Goal: Task Accomplishment & Management: Complete application form

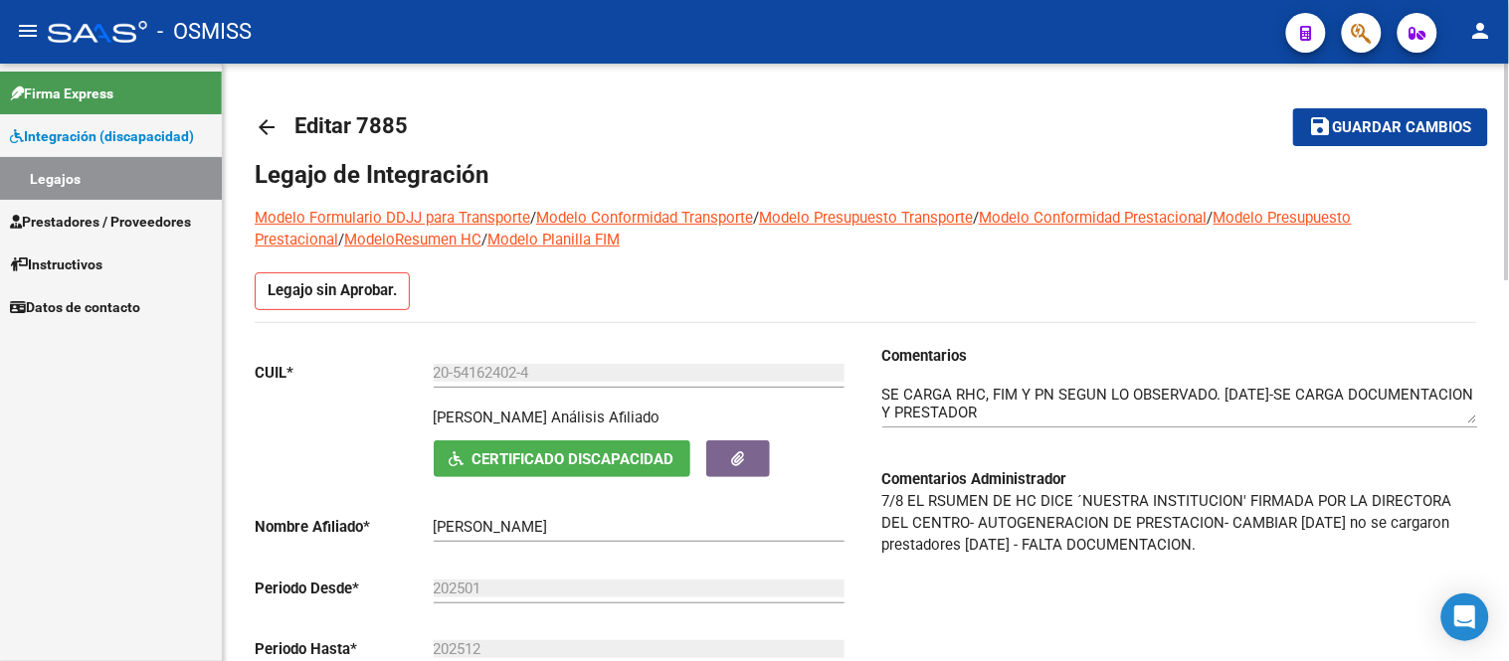
click at [58, 172] on link "Legajos" at bounding box center [111, 178] width 222 height 43
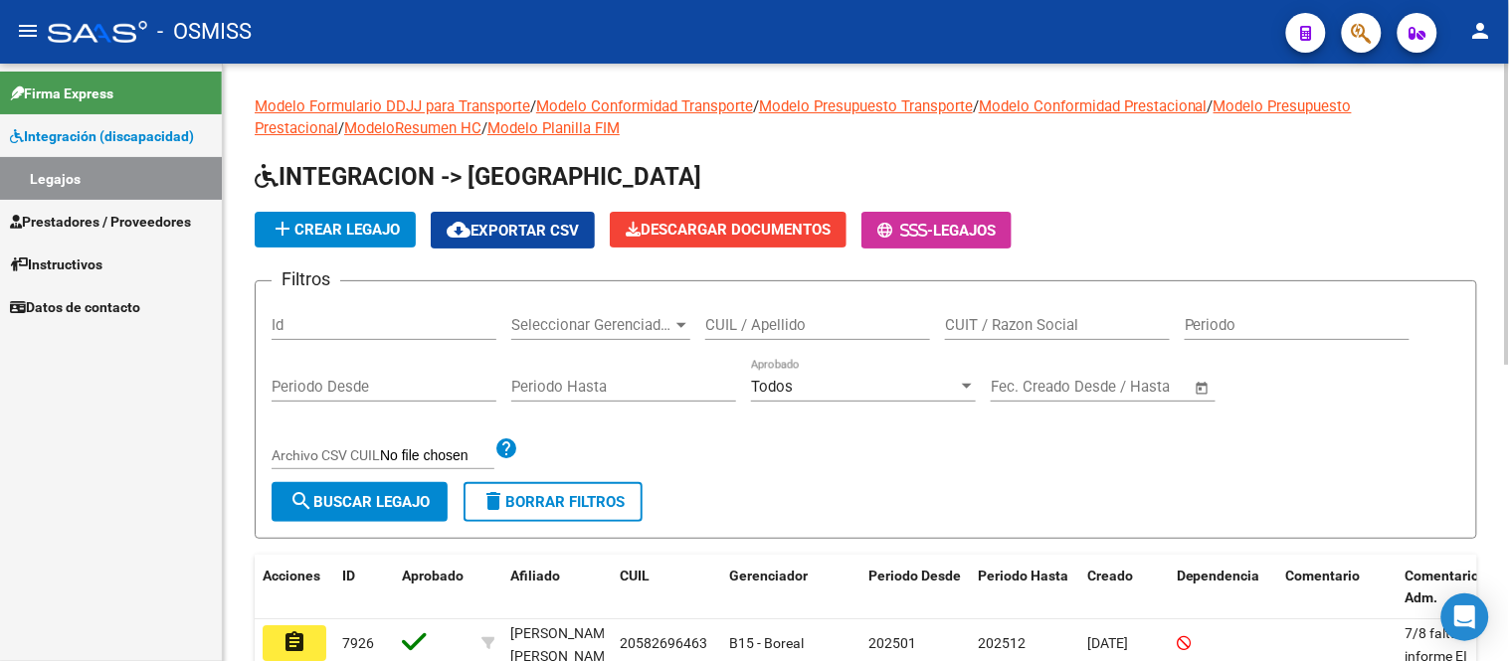
click at [324, 313] on div "Id" at bounding box center [383, 318] width 225 height 43
type input "7919"
click at [392, 508] on span "search Buscar Legajo" at bounding box center [359, 502] width 140 height 18
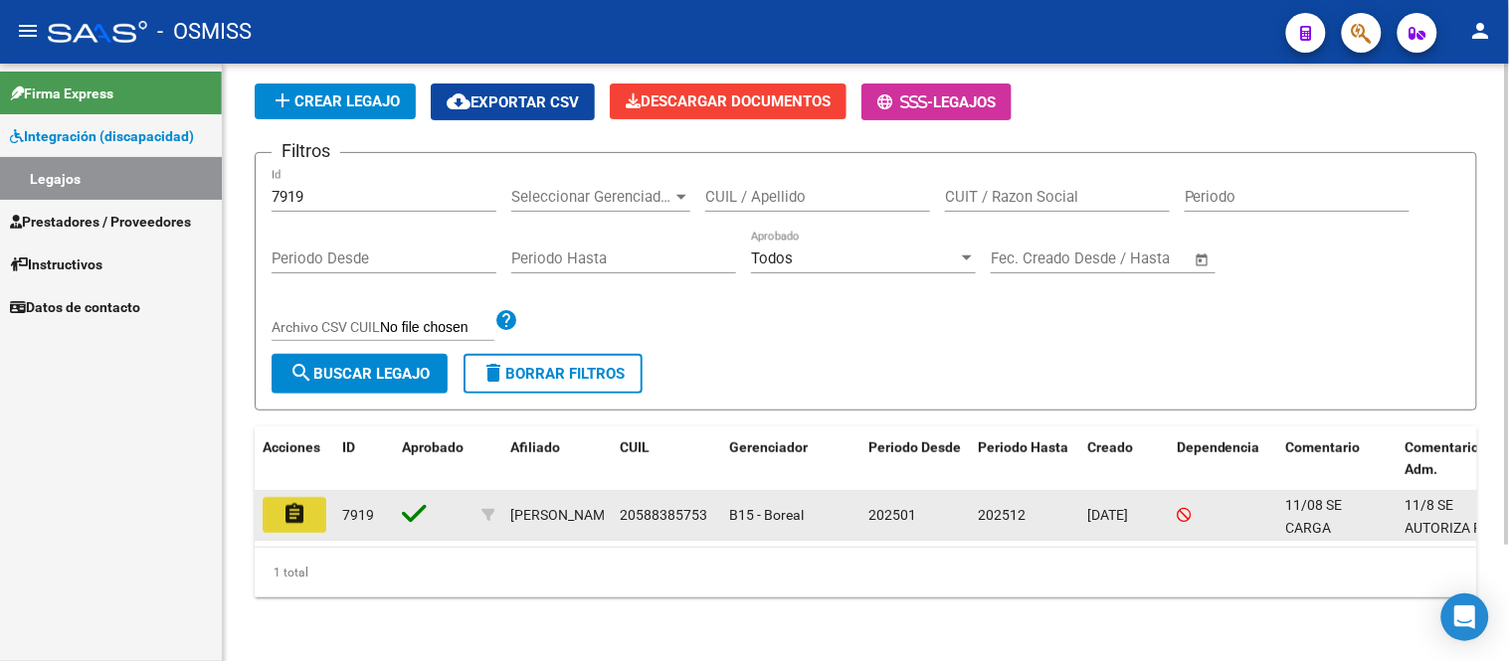
click at [319, 500] on button "assignment" at bounding box center [295, 515] width 64 height 36
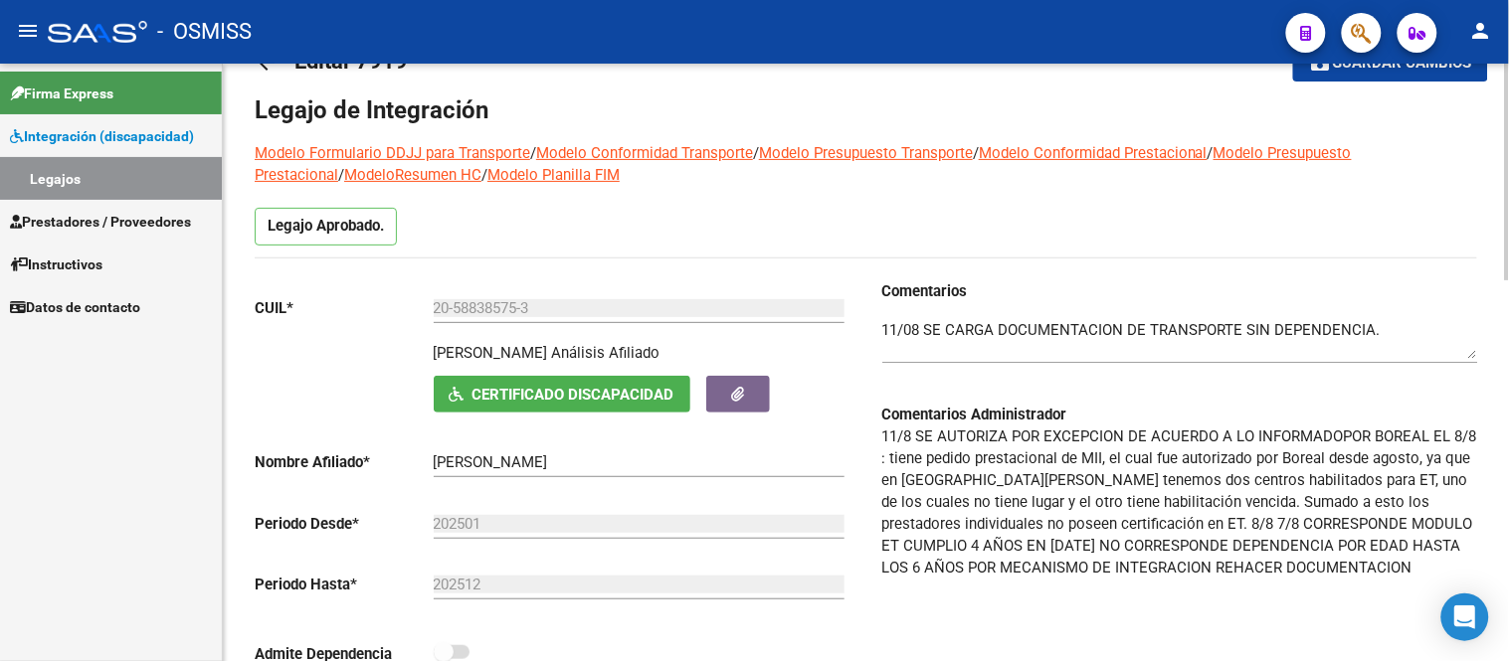
scroll to position [63, 0]
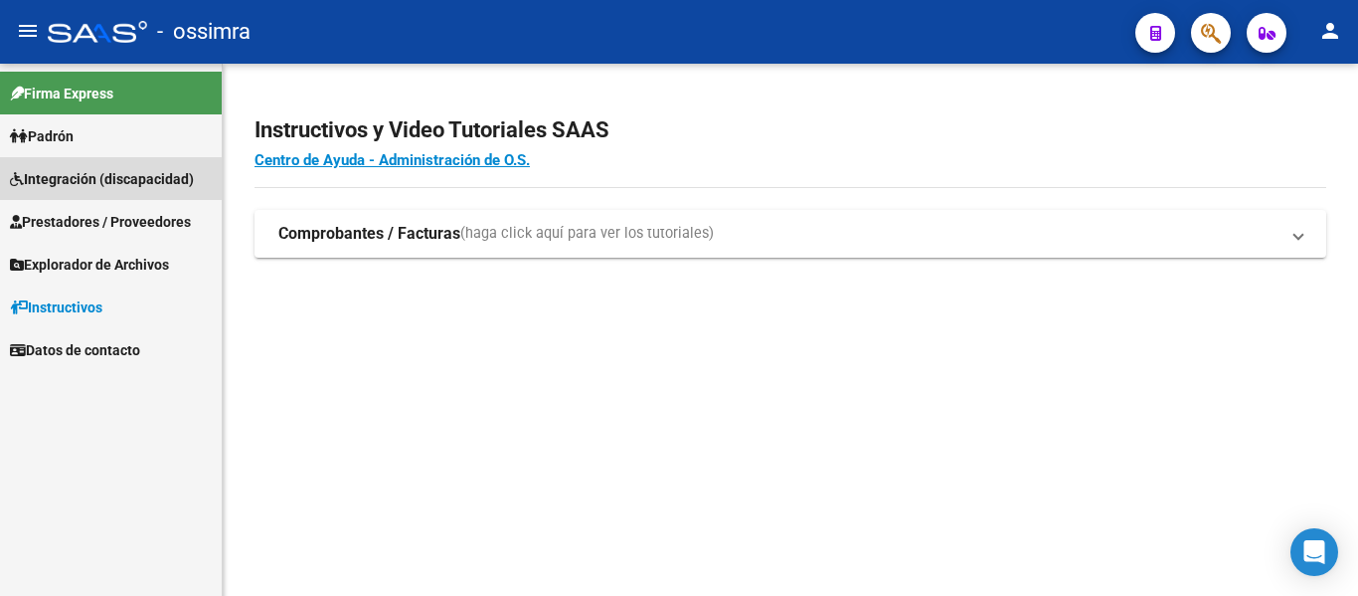
click at [67, 176] on span "Integración (discapacidad)" at bounding box center [102, 179] width 184 height 22
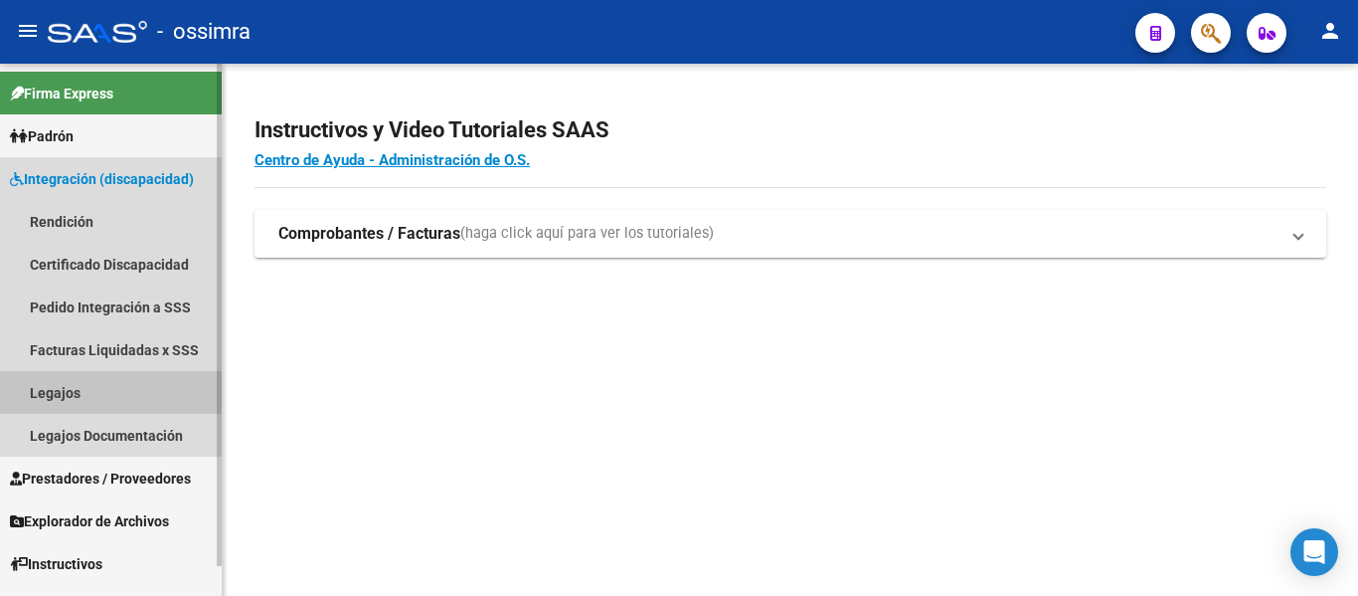
click at [75, 387] on link "Legajos" at bounding box center [111, 392] width 222 height 43
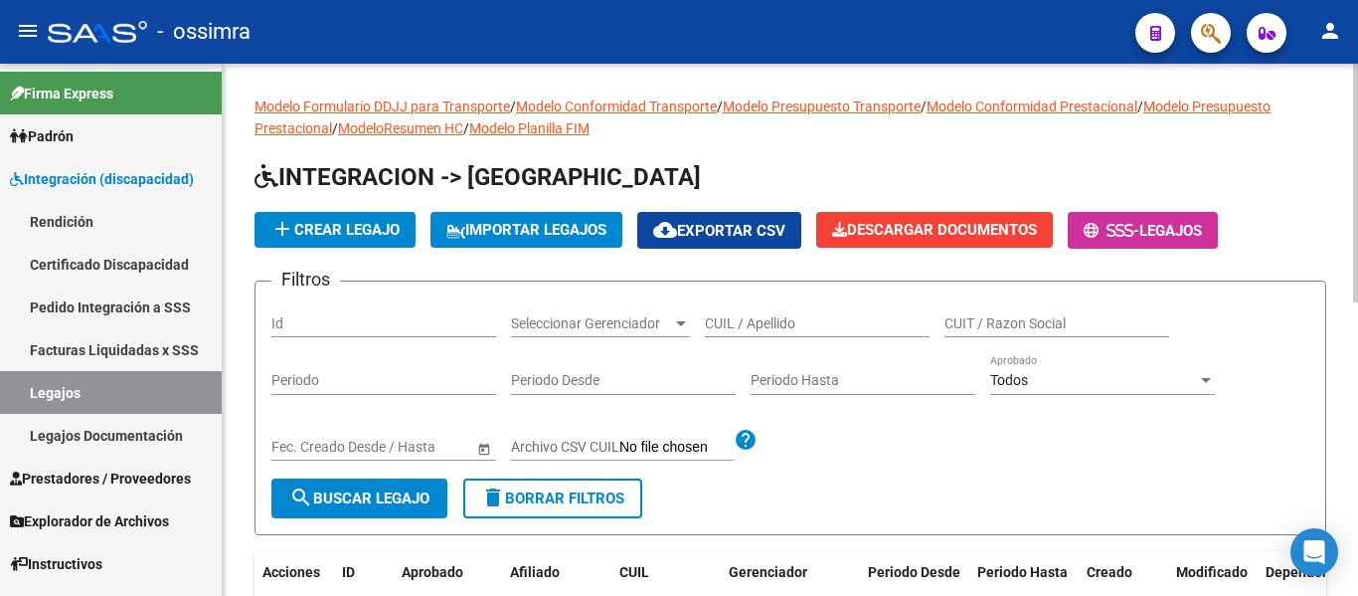
click at [394, 322] on input "Id" at bounding box center [383, 323] width 225 height 17
type input "281"
click at [407, 503] on span "search Buscar Legajo" at bounding box center [359, 498] width 140 height 18
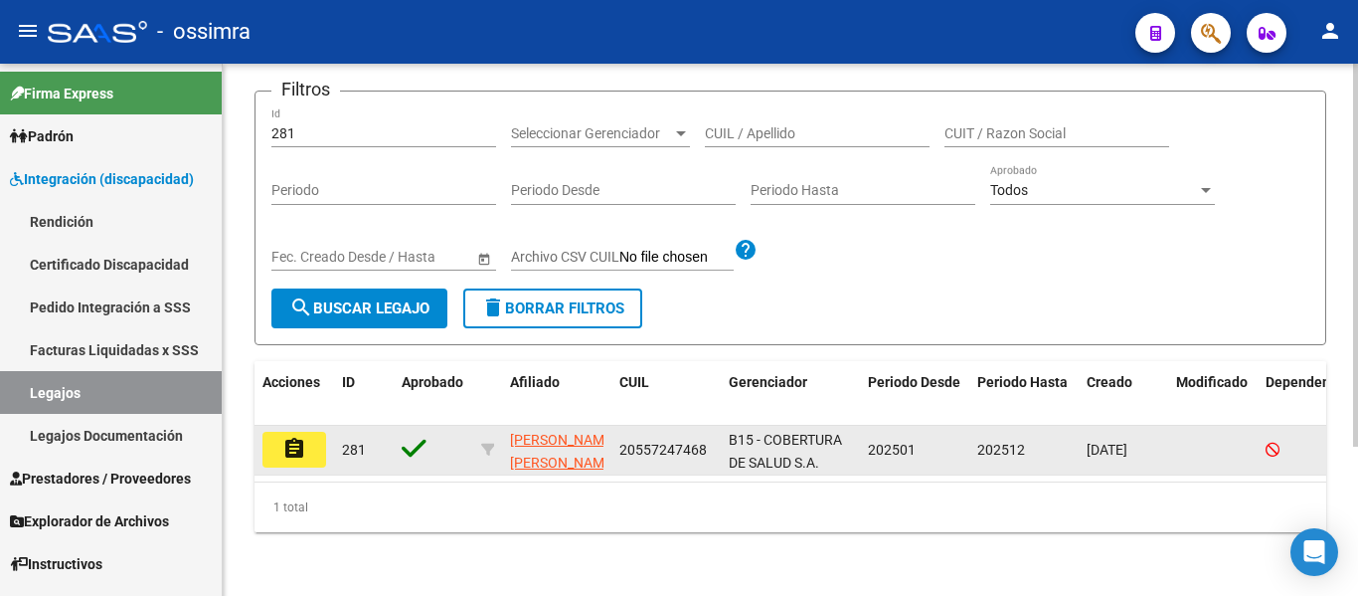
scroll to position [207, 0]
click at [318, 434] on button "assignment" at bounding box center [295, 450] width 64 height 36
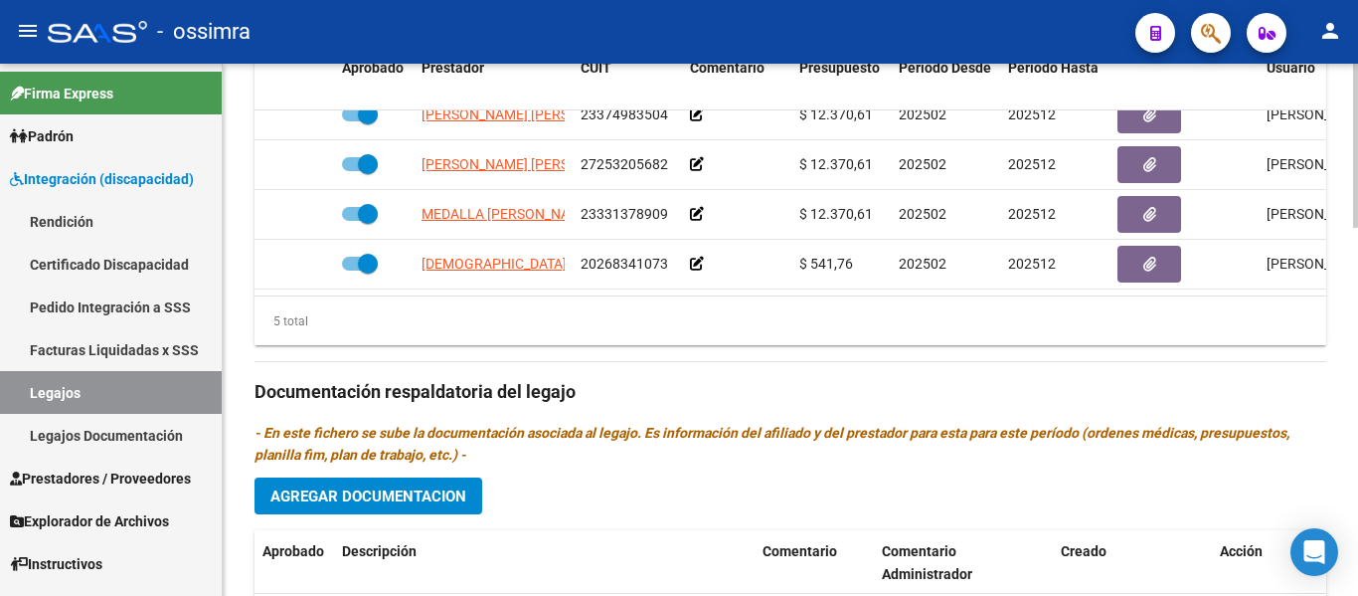
scroll to position [1096, 0]
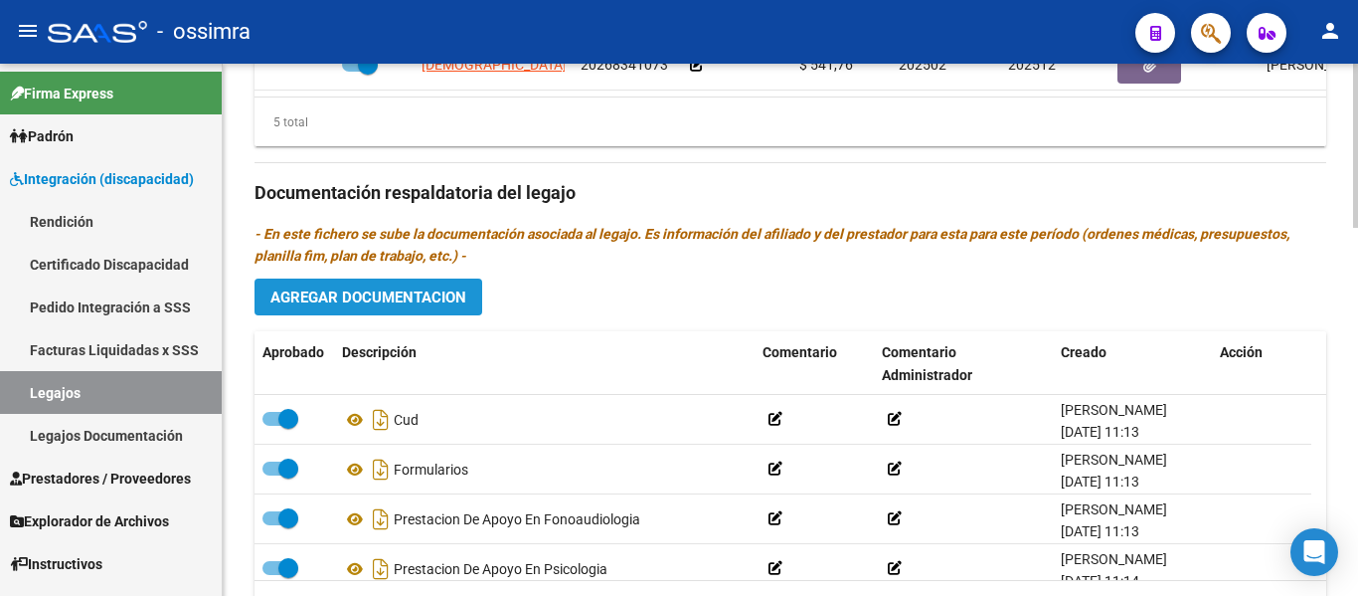
click at [410, 295] on span "Agregar Documentacion" at bounding box center [369, 297] width 196 height 18
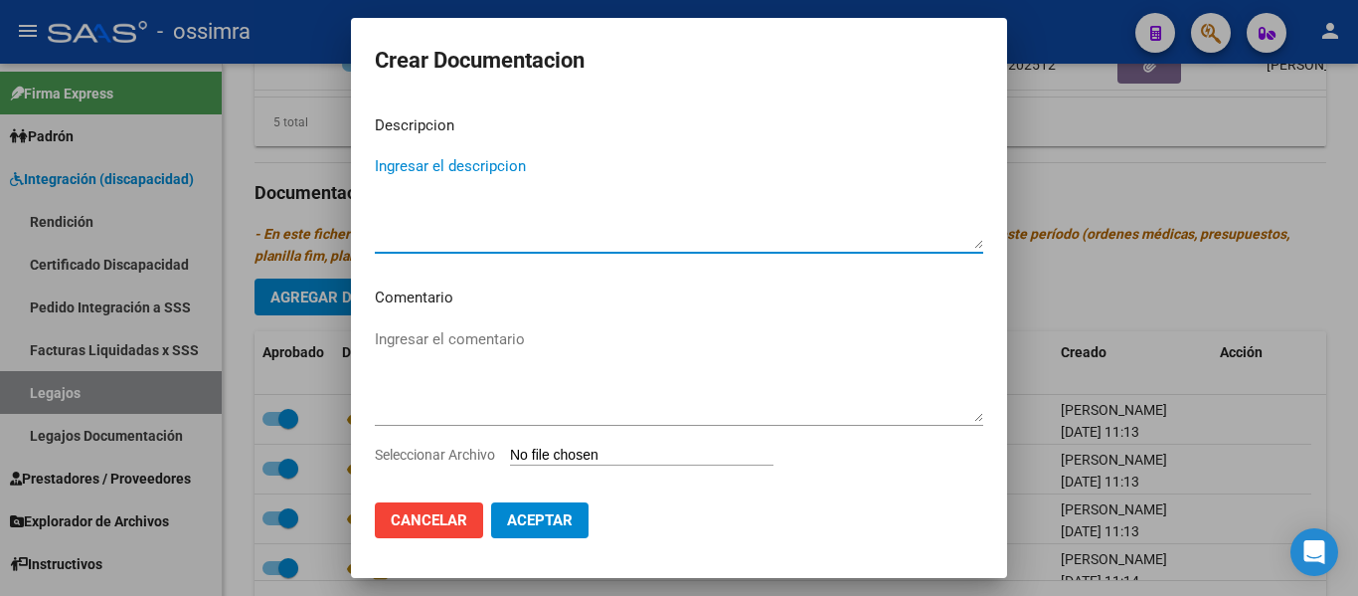
click at [427, 168] on textarea "Ingresar el descripcion" at bounding box center [679, 201] width 609 height 93
type textarea "D"
type textarea "V"
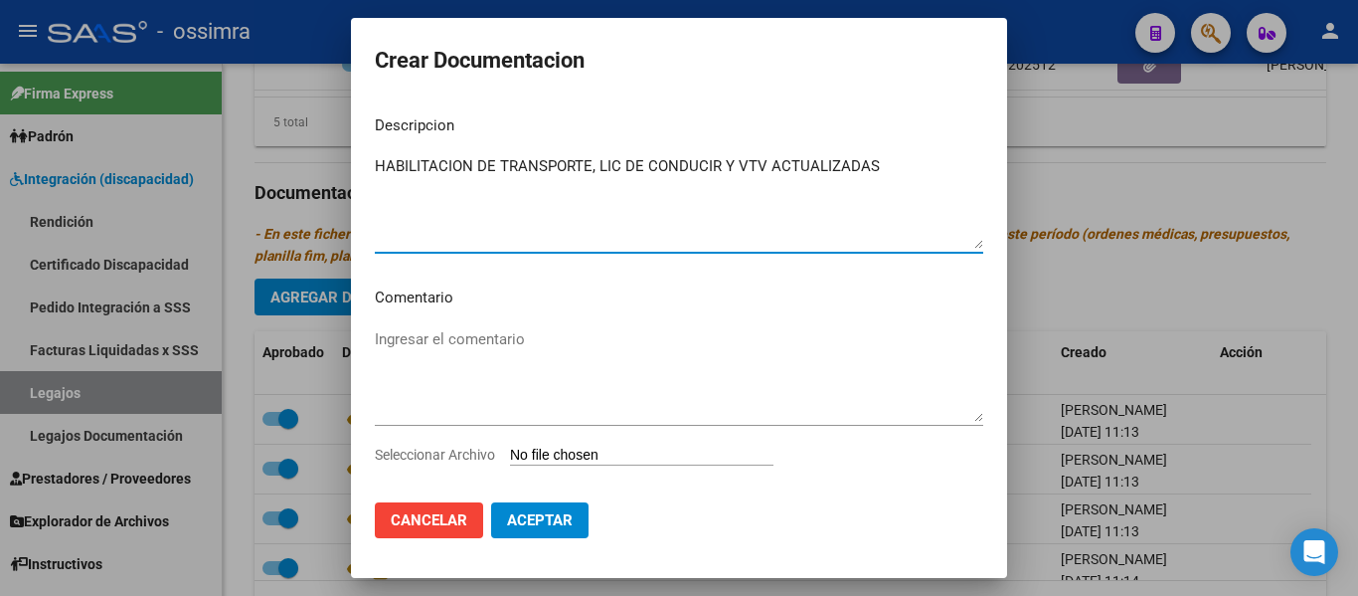
type textarea "HABILITACION DE TRANSPORTE, LIC DE CONDUCIR Y VTV ACTUALIZADAS"
click at [576, 456] on input "Seleccionar Archivo" at bounding box center [642, 456] width 264 height 19
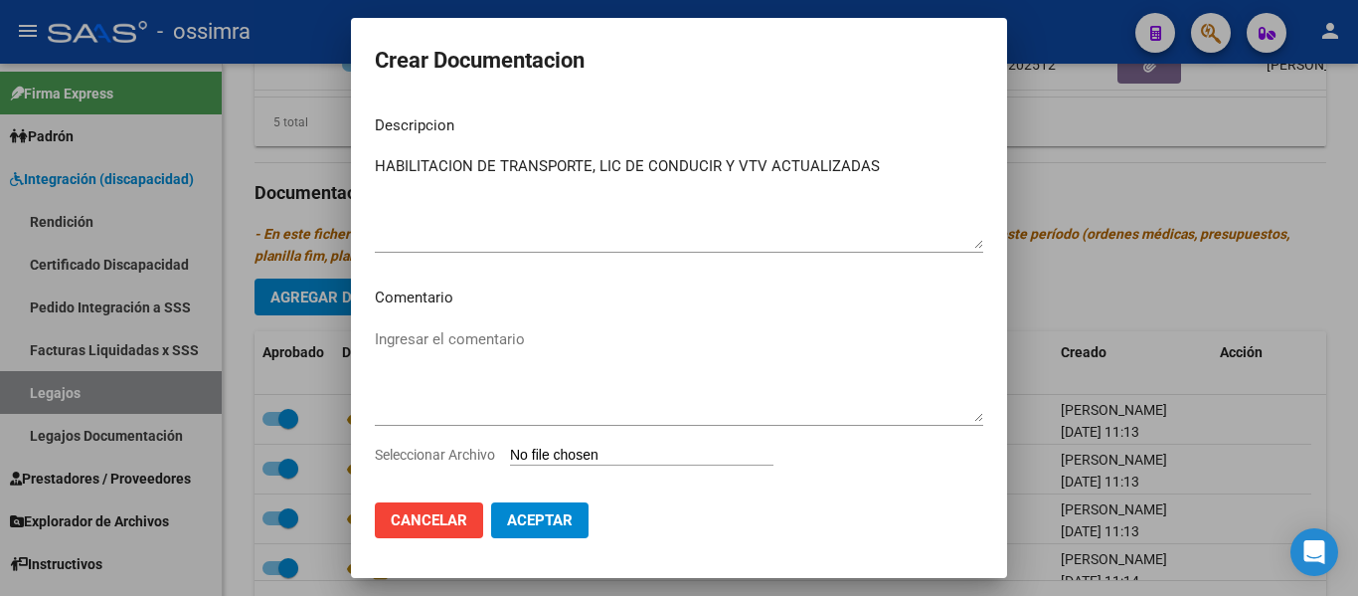
type input "C:\fakepath\4-DOC DE TRANSPORTE ACTUALIZADA.pdf"
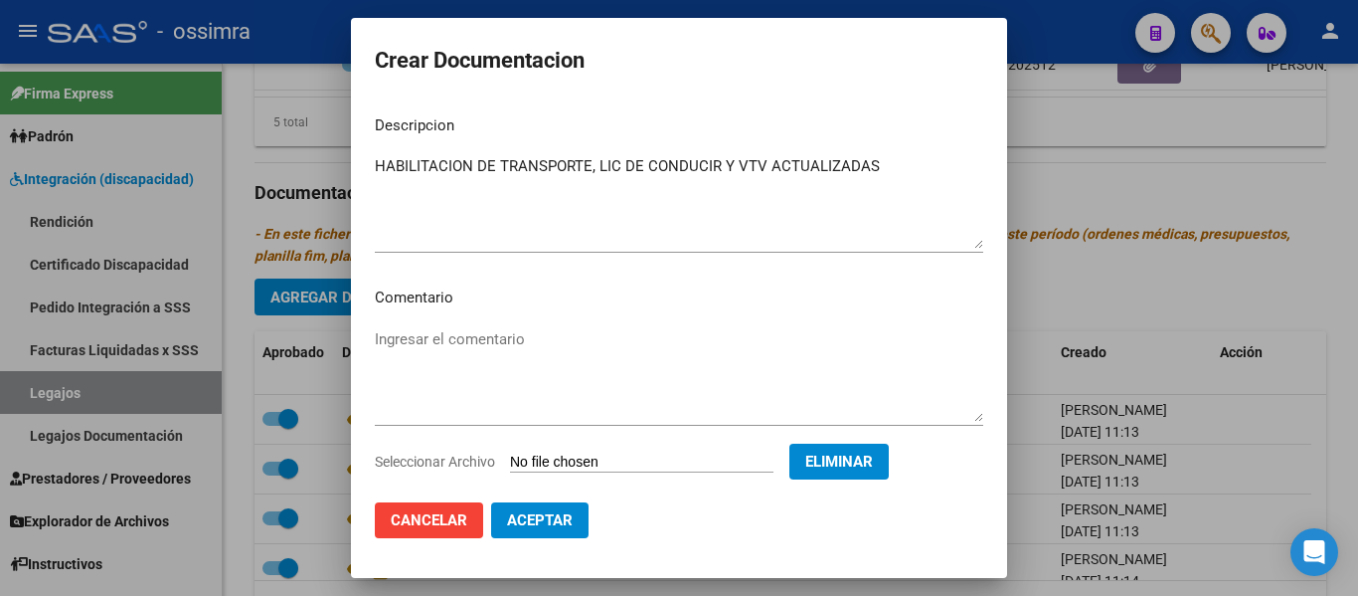
click at [567, 521] on span "Aceptar" at bounding box center [540, 520] width 66 height 18
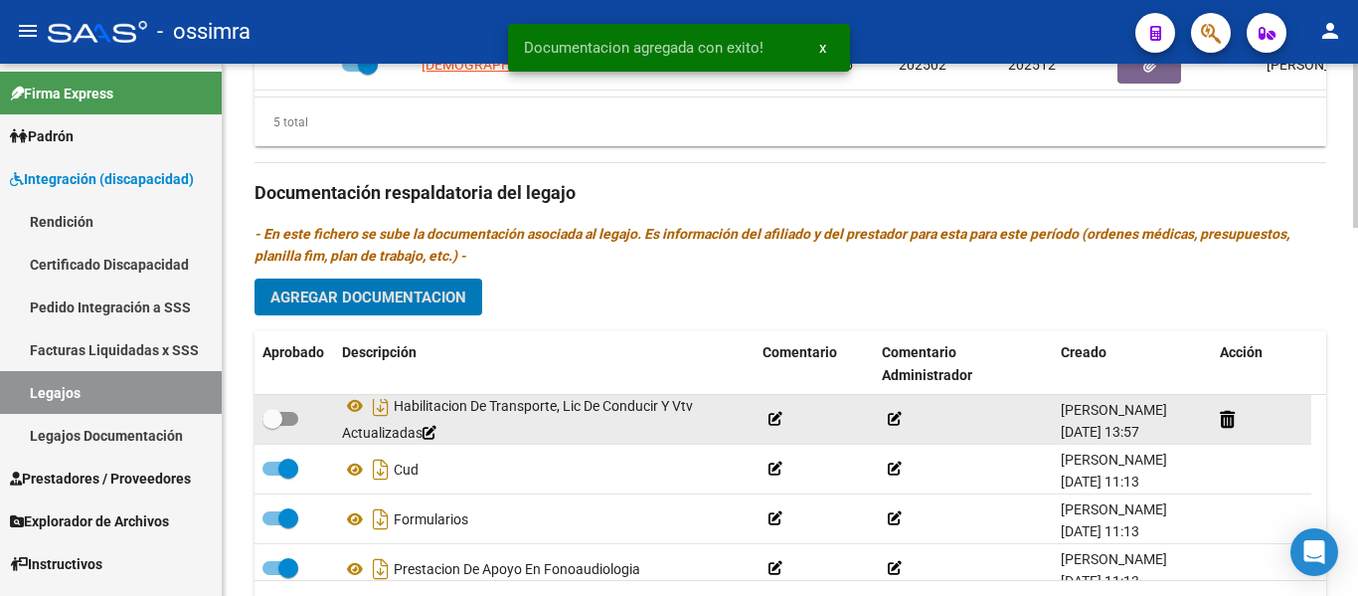
scroll to position [12, 0]
click at [277, 419] on span at bounding box center [273, 419] width 20 height 20
click at [272, 426] on input "checkbox" at bounding box center [271, 426] width 1 height 1
checkbox input "true"
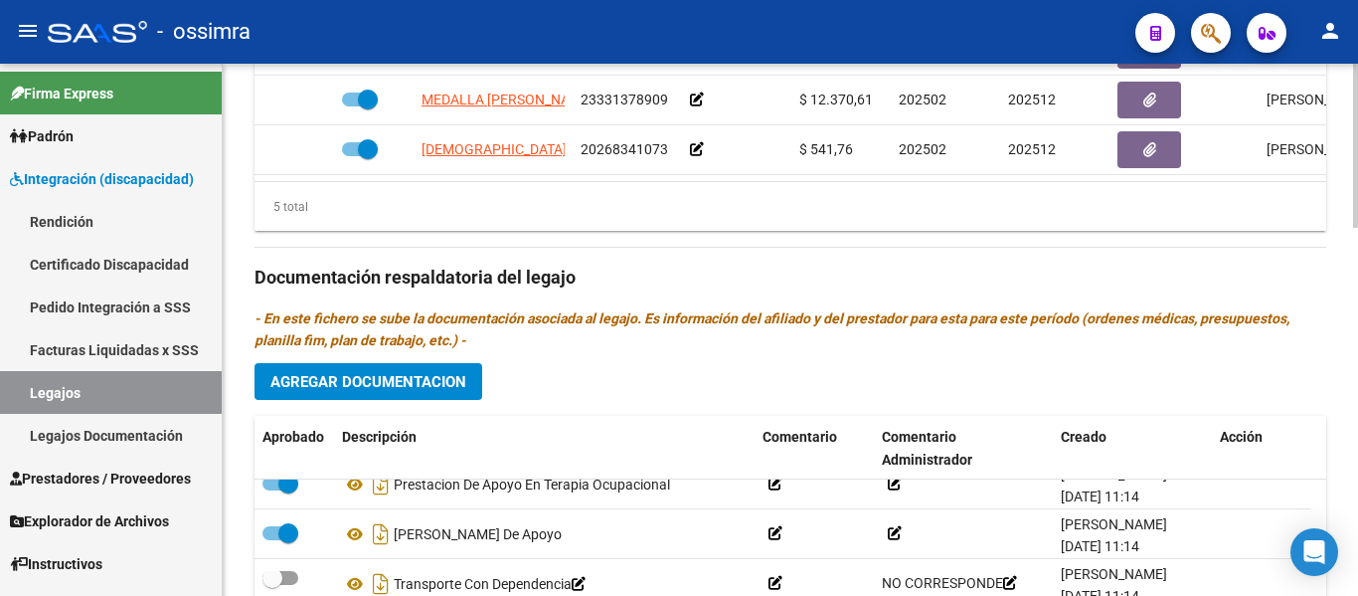
scroll to position [996, 0]
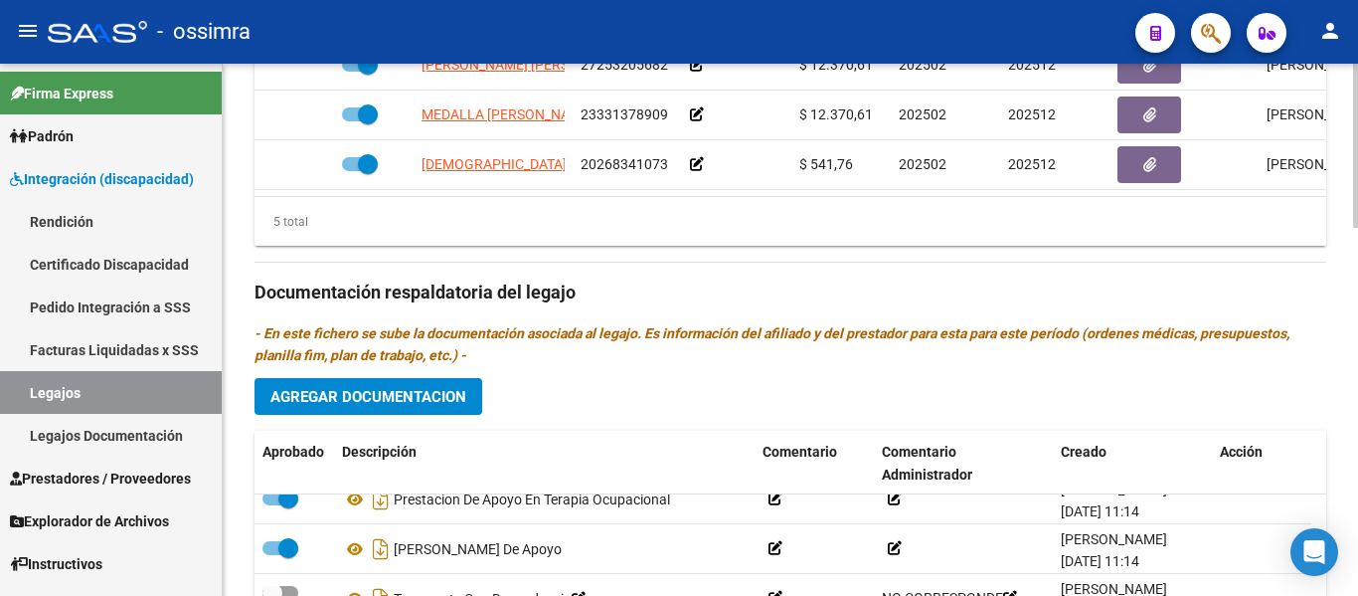
click at [387, 403] on span "Agregar Documentacion" at bounding box center [369, 397] width 196 height 18
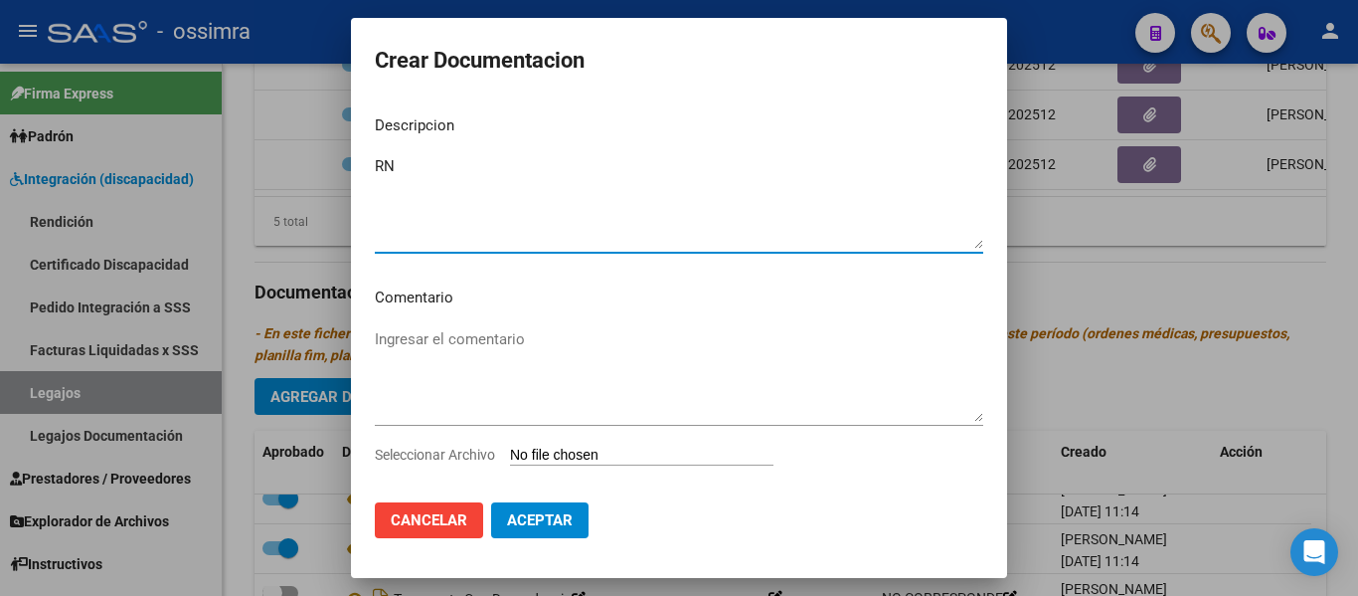
type textarea "R"
type textarea "FONOAUDIOLOGIA RNP ACTUALIZADO"
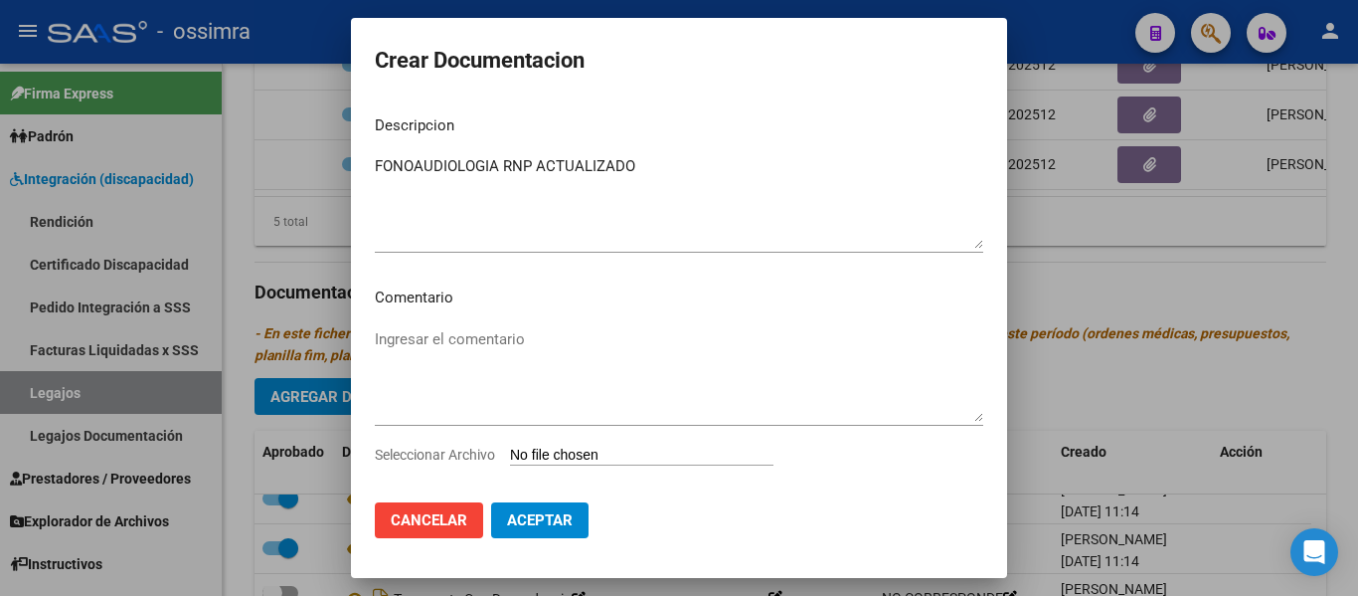
click at [632, 450] on input "Seleccionar Archivo" at bounding box center [642, 456] width 264 height 19
type input "C:\fakepath\RNP [PERSON_NAME].pdf"
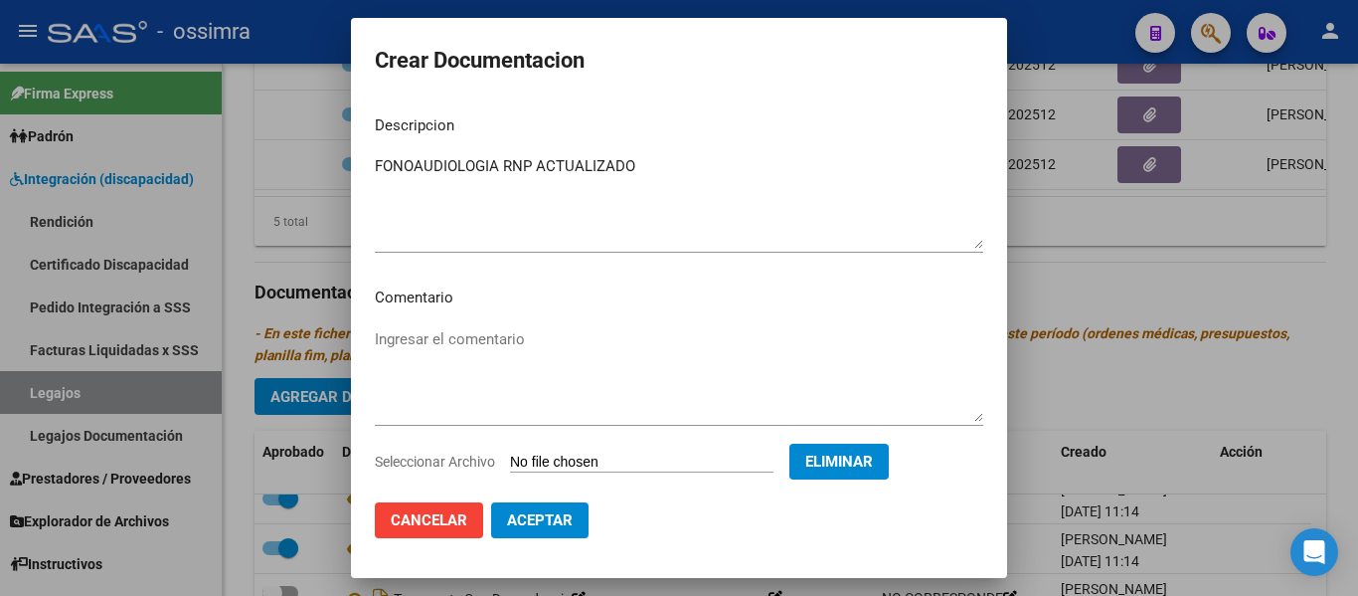
click at [558, 523] on span "Aceptar" at bounding box center [540, 520] width 66 height 18
checkbox input "true"
checkbox input "false"
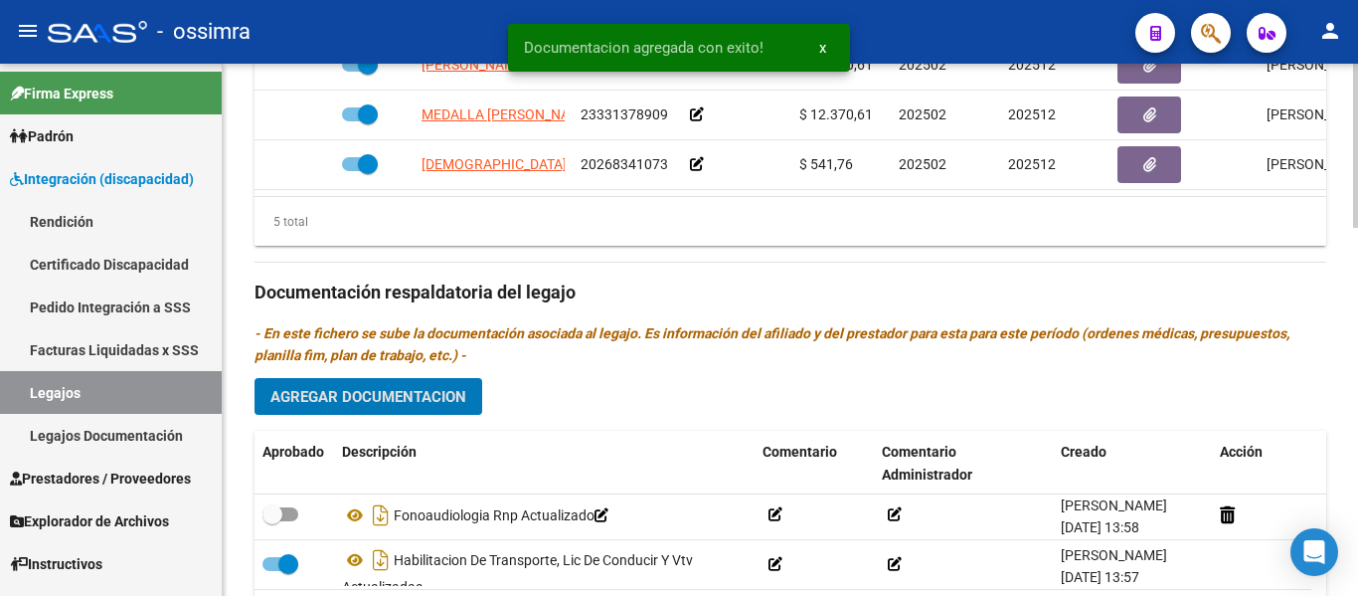
scroll to position [0, 0]
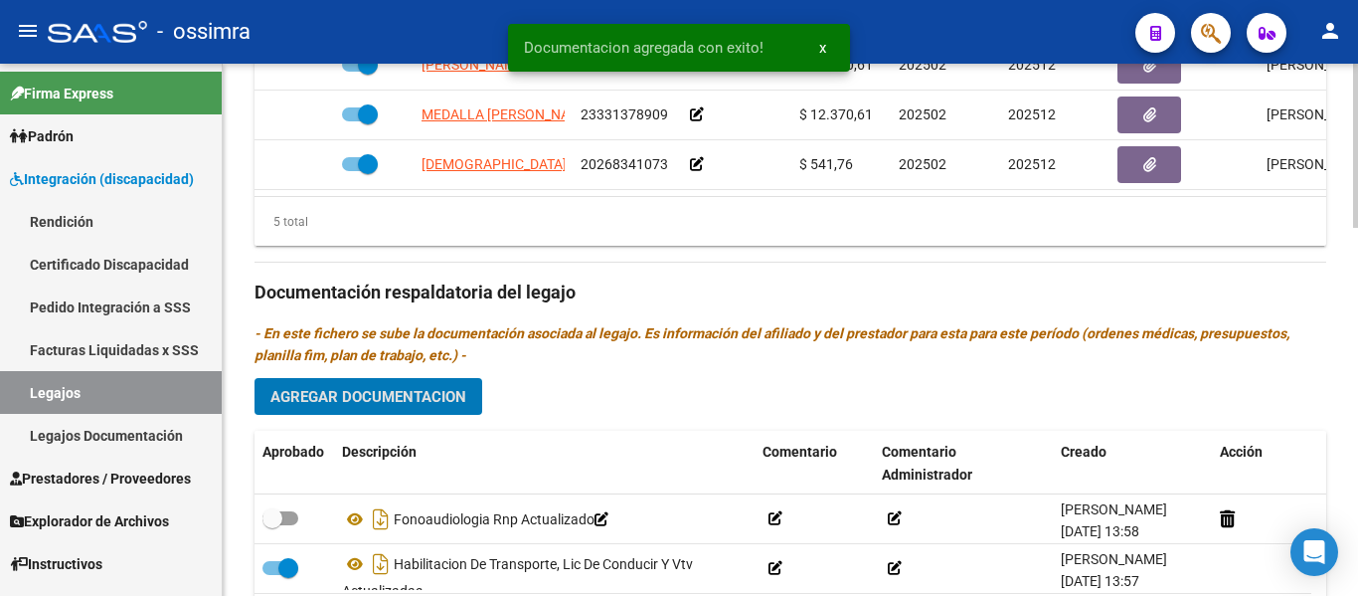
click at [421, 404] on span "Agregar Documentacion" at bounding box center [369, 397] width 196 height 18
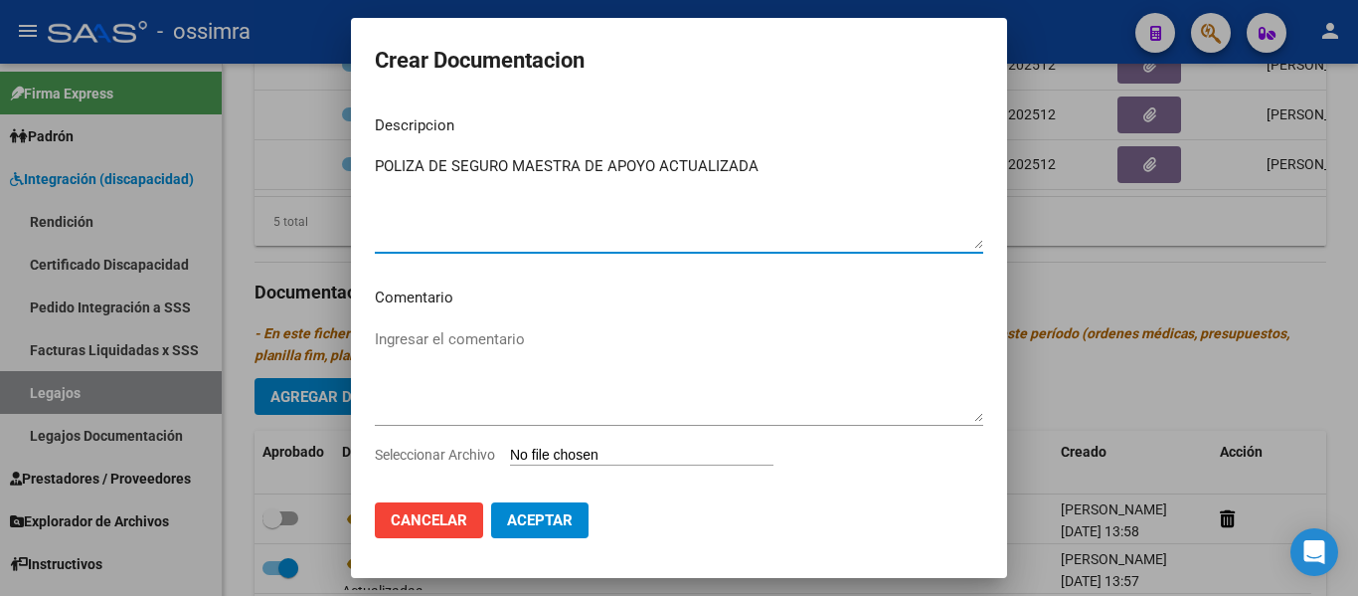
type textarea "POLIZA DE SEGURO MAESTRA DE APOYO ACTUALIZADA"
click at [597, 452] on input "Seleccionar Archivo" at bounding box center [642, 456] width 264 height 19
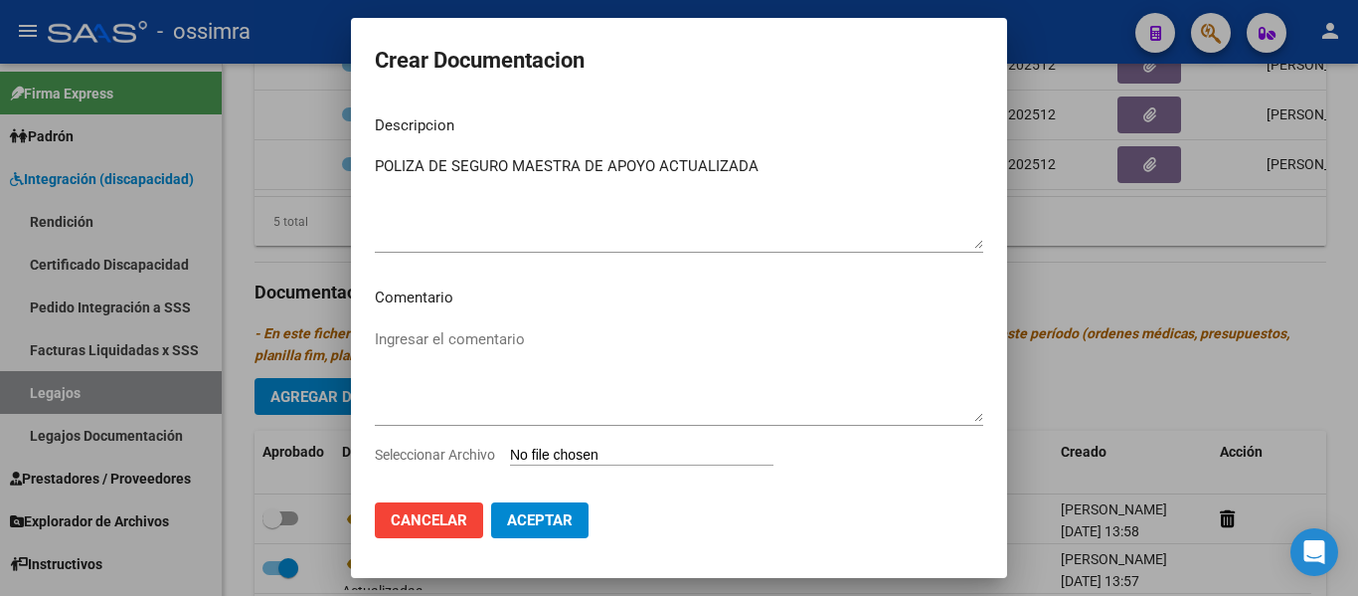
type input "C:\fakepath\poliza [PERSON_NAME].pdf"
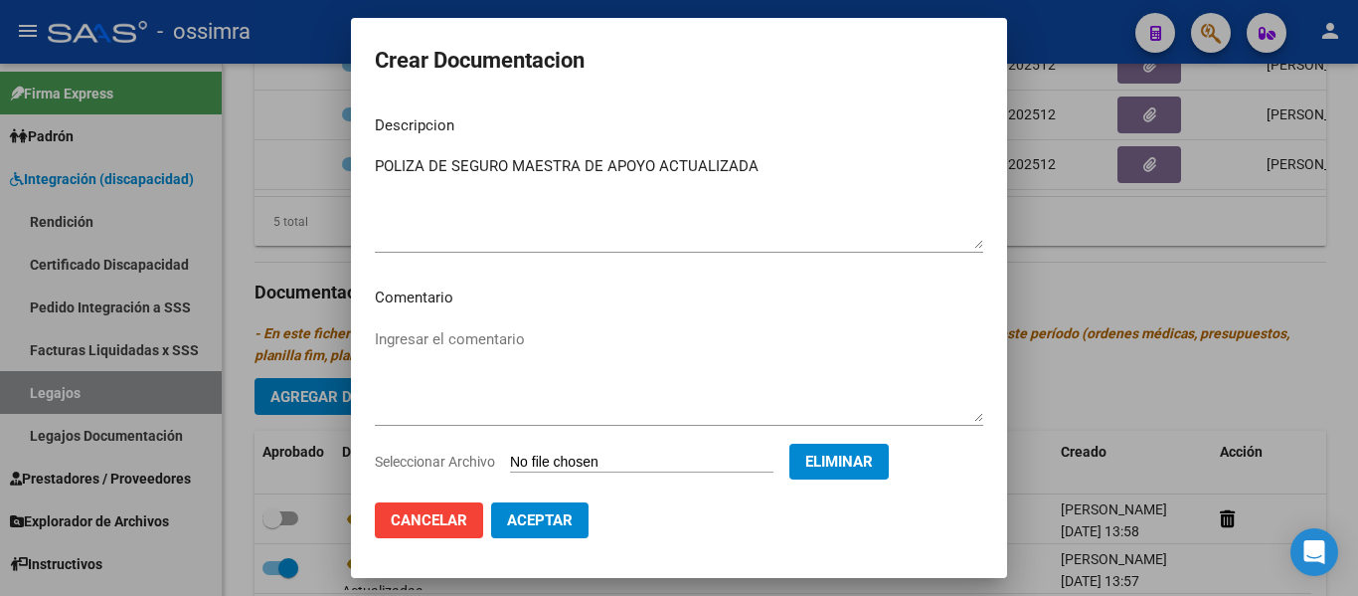
scroll to position [34, 0]
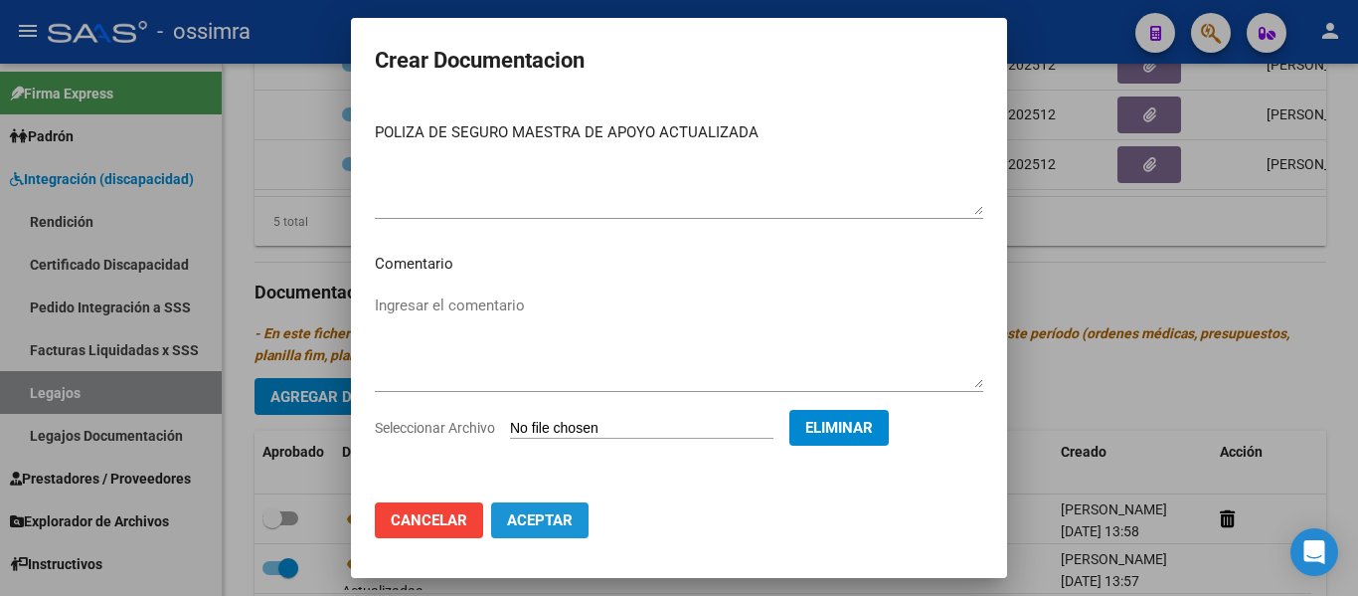
click at [570, 516] on span "Aceptar" at bounding box center [540, 520] width 66 height 18
checkbox input "false"
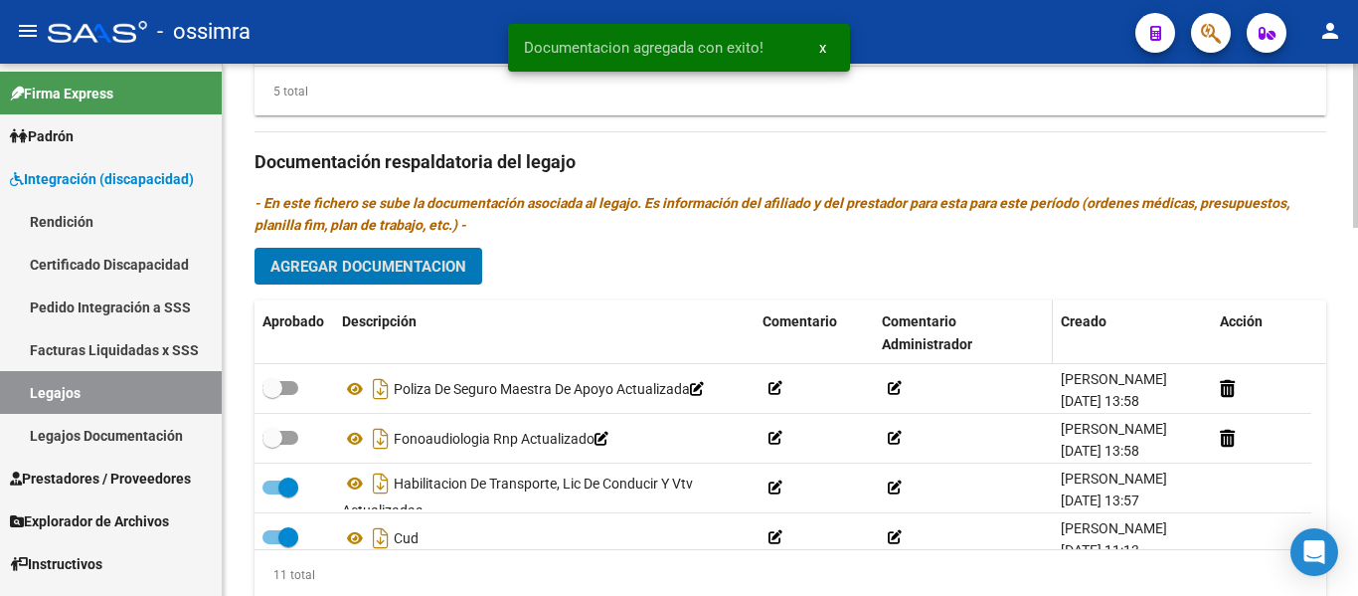
scroll to position [1096, 0]
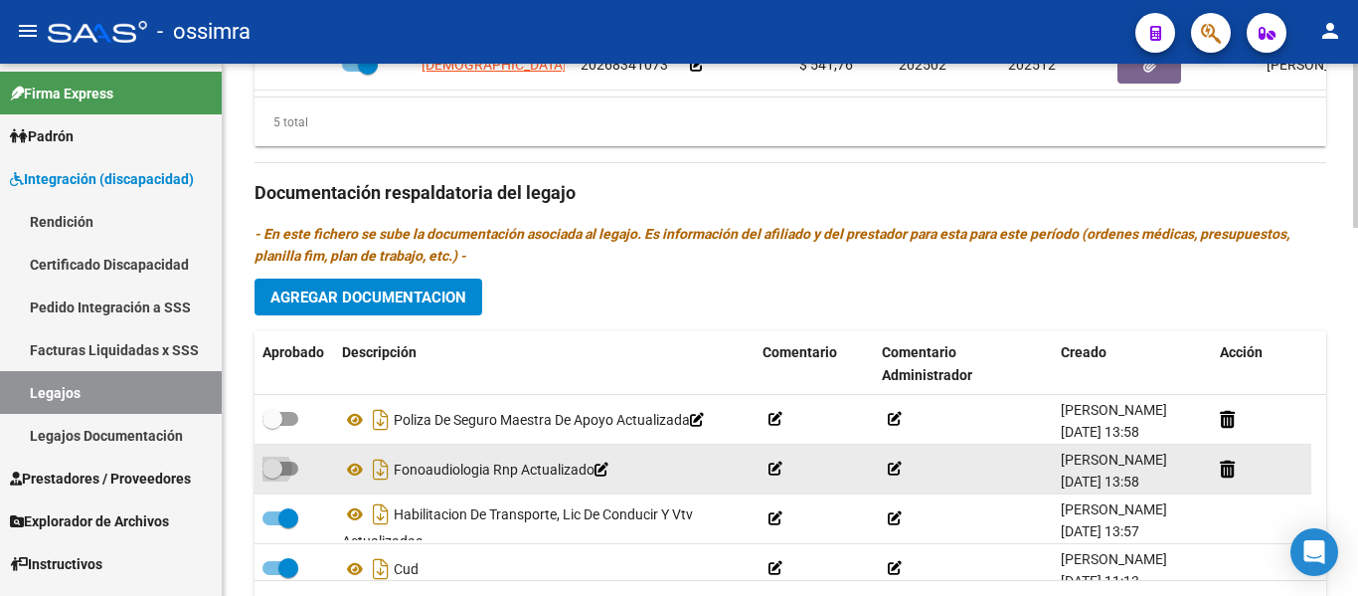
click at [275, 470] on span at bounding box center [273, 468] width 20 height 20
click at [272, 475] on input "checkbox" at bounding box center [271, 475] width 1 height 1
checkbox input "true"
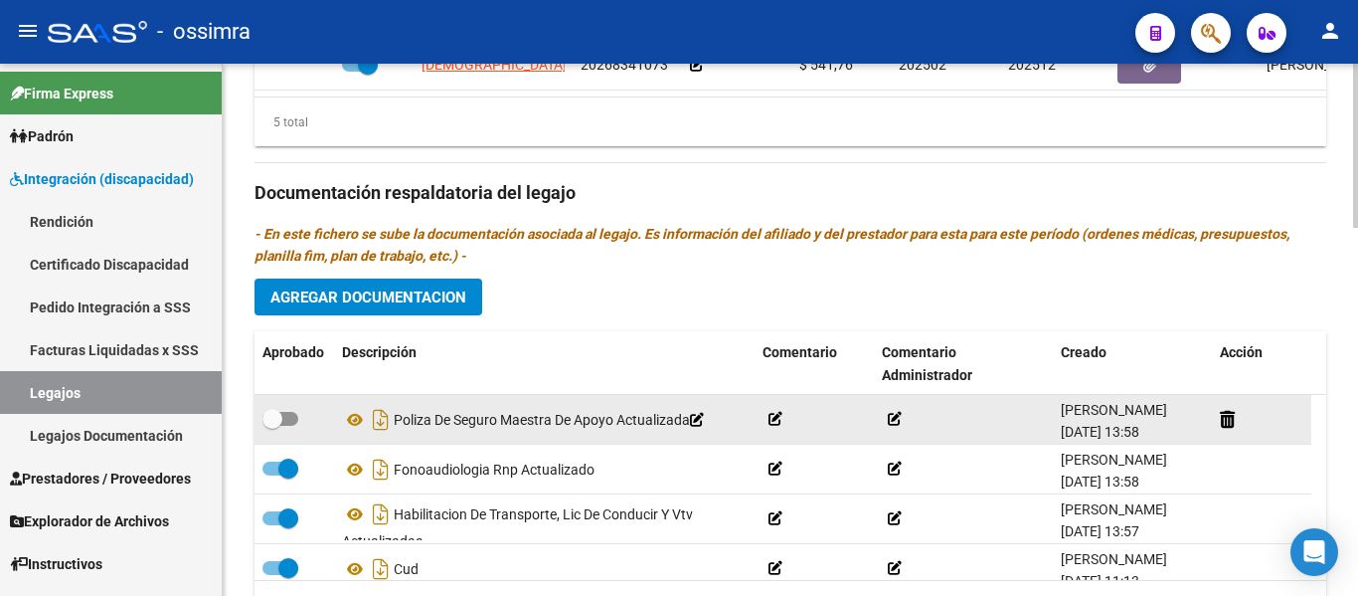
click at [278, 417] on span at bounding box center [273, 419] width 20 height 20
click at [272, 426] on input "checkbox" at bounding box center [271, 426] width 1 height 1
checkbox input "true"
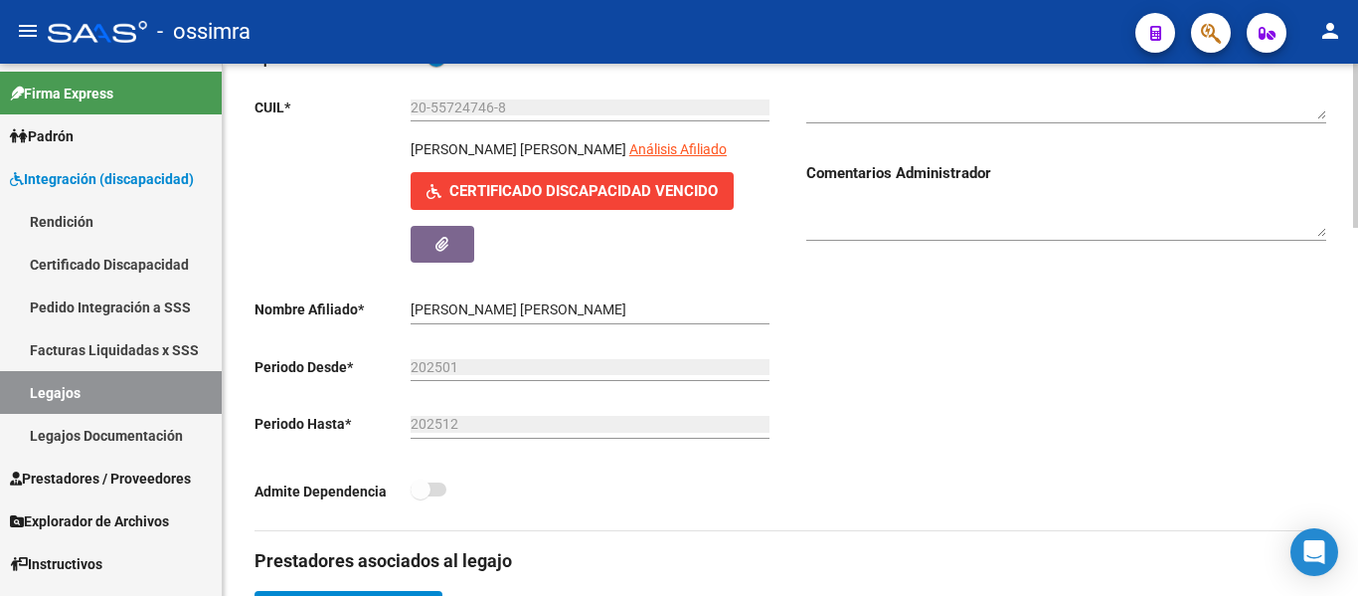
scroll to position [0, 0]
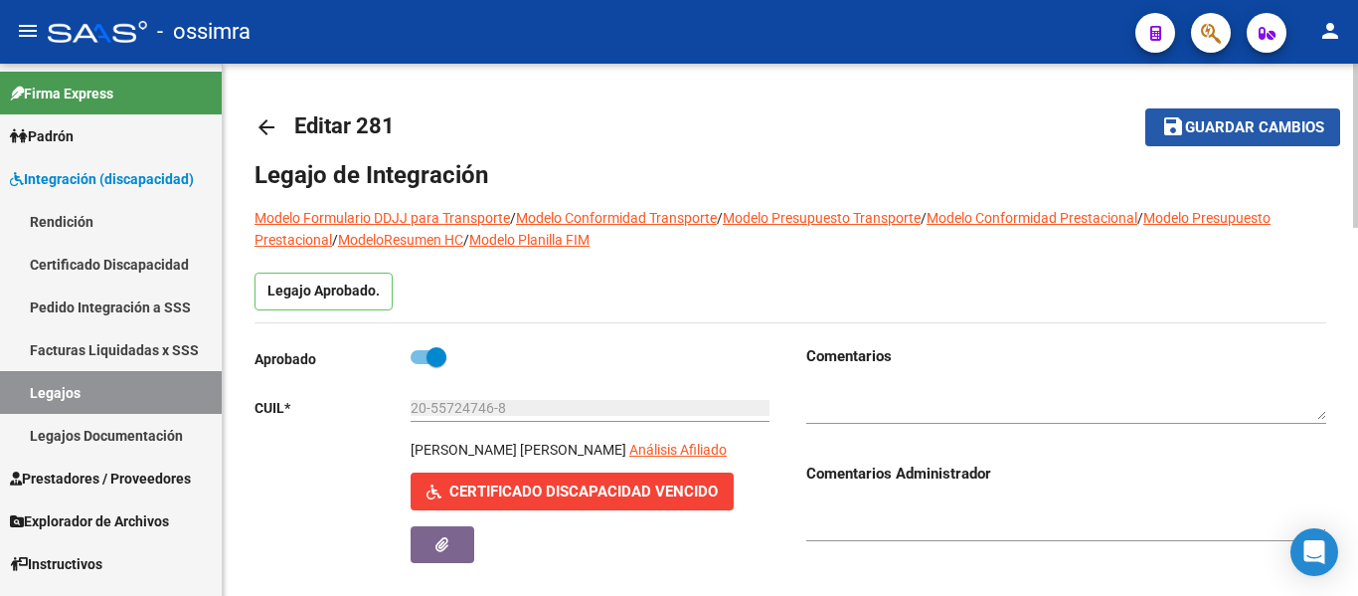
click at [1195, 121] on span "Guardar cambios" at bounding box center [1254, 128] width 139 height 18
